Goal: Task Accomplishment & Management: Manage account settings

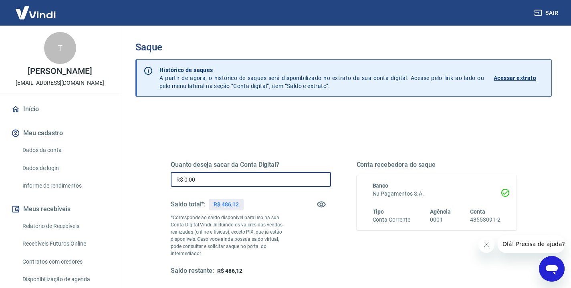
click at [242, 178] on input "R$ 0,00" at bounding box center [251, 179] width 160 height 15
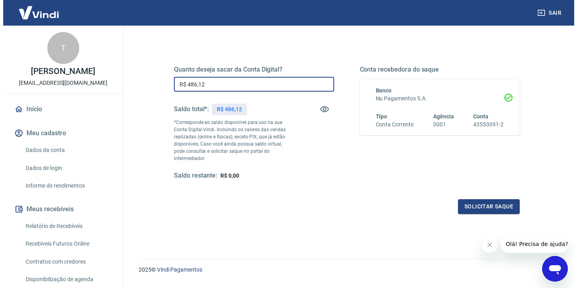
scroll to position [108, 0]
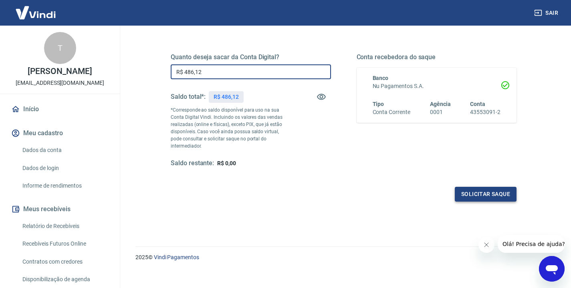
type input "R$ 486,12"
click at [465, 187] on button "Solicitar saque" at bounding box center [486, 194] width 62 height 15
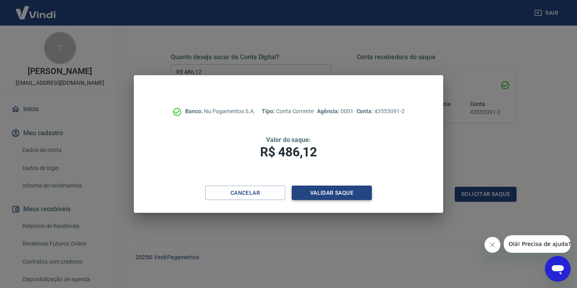
click at [330, 191] on button "Validar saque" at bounding box center [332, 193] width 80 height 15
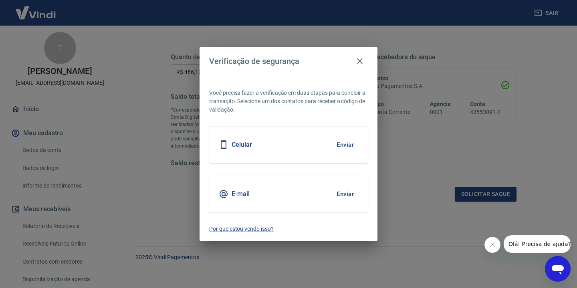
click at [343, 145] on button "Enviar" at bounding box center [345, 145] width 26 height 17
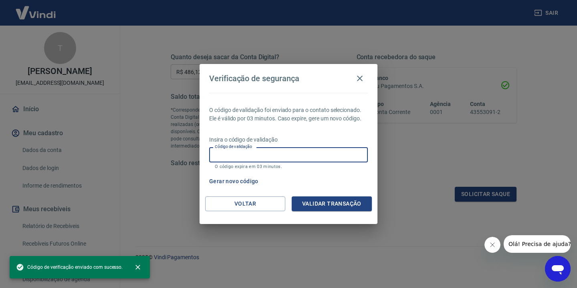
click at [336, 152] on input "Código de validação" at bounding box center [288, 154] width 159 height 15
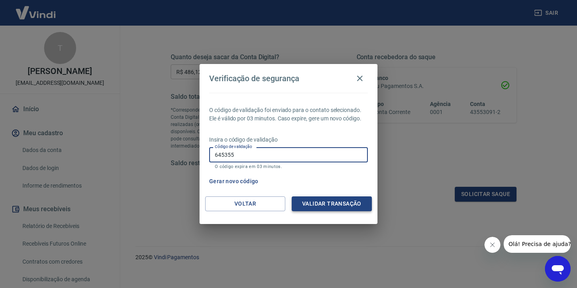
type input "645355"
click at [307, 209] on button "Validar transação" at bounding box center [332, 204] width 80 height 15
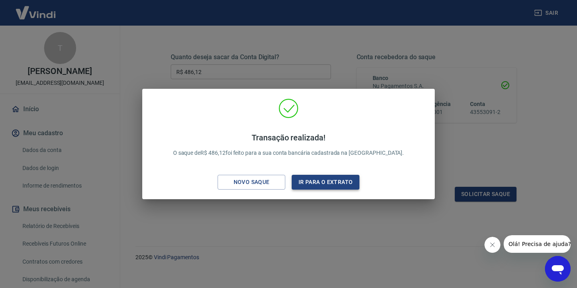
click at [312, 183] on button "Ir para o extrato" at bounding box center [326, 182] width 68 height 15
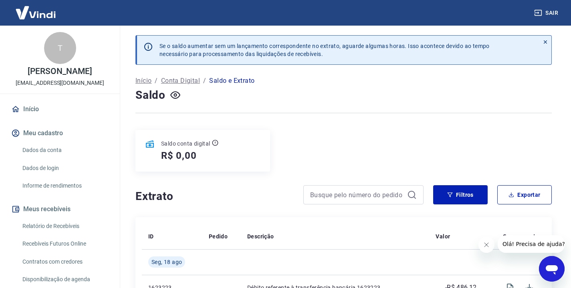
click at [81, 111] on link "Início" at bounding box center [60, 110] width 101 height 18
